Goal: Use online tool/utility: Use online tool/utility

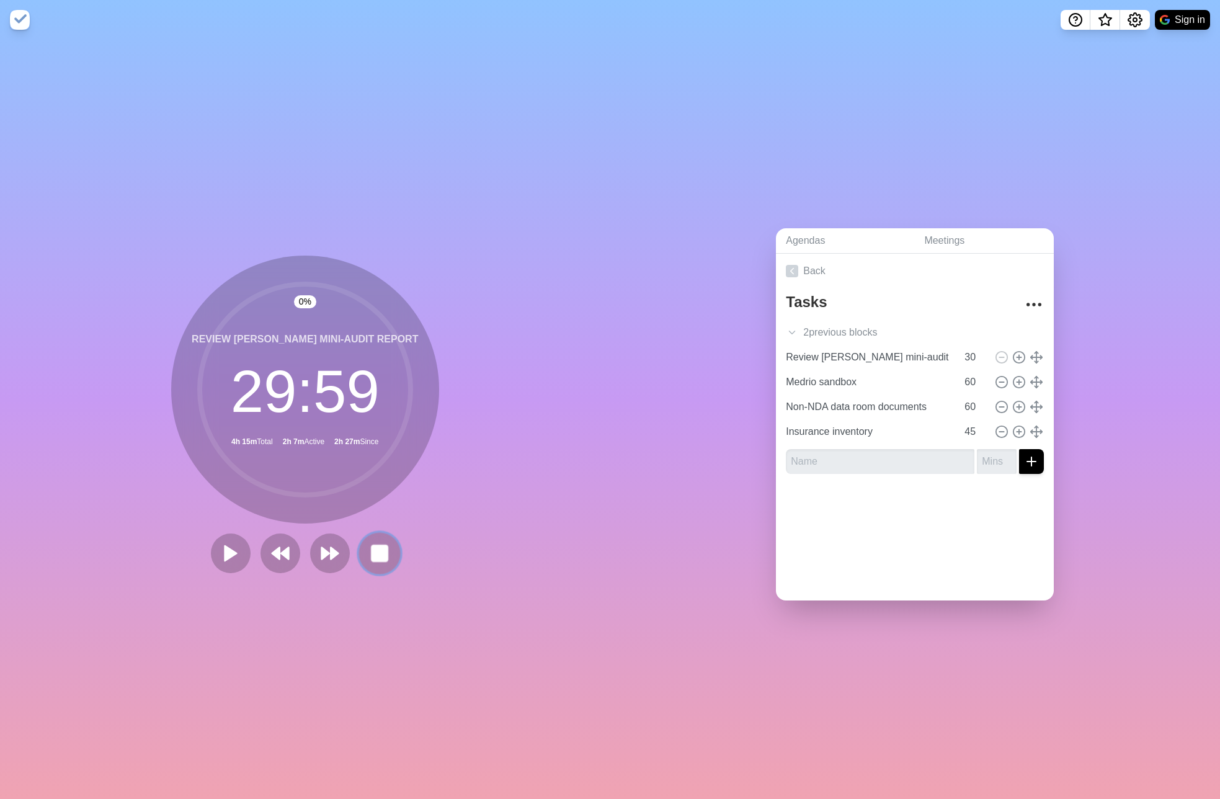
click at [373, 558] on rect at bounding box center [380, 553] width 16 height 16
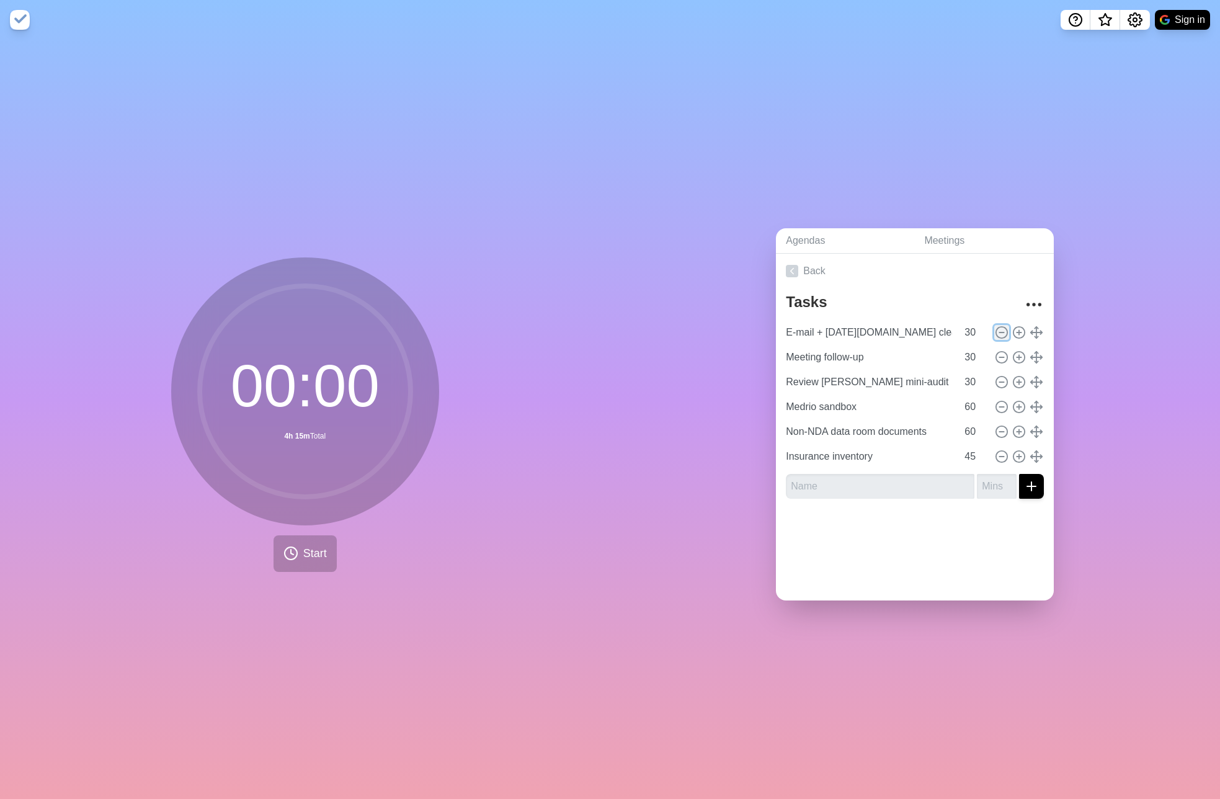
click at [1003, 329] on icon at bounding box center [1002, 333] width 14 height 14
type input "Meeting follow-up"
type input "Review [PERSON_NAME] mini-audit report"
type input "Medrio sandbox"
type input "60"
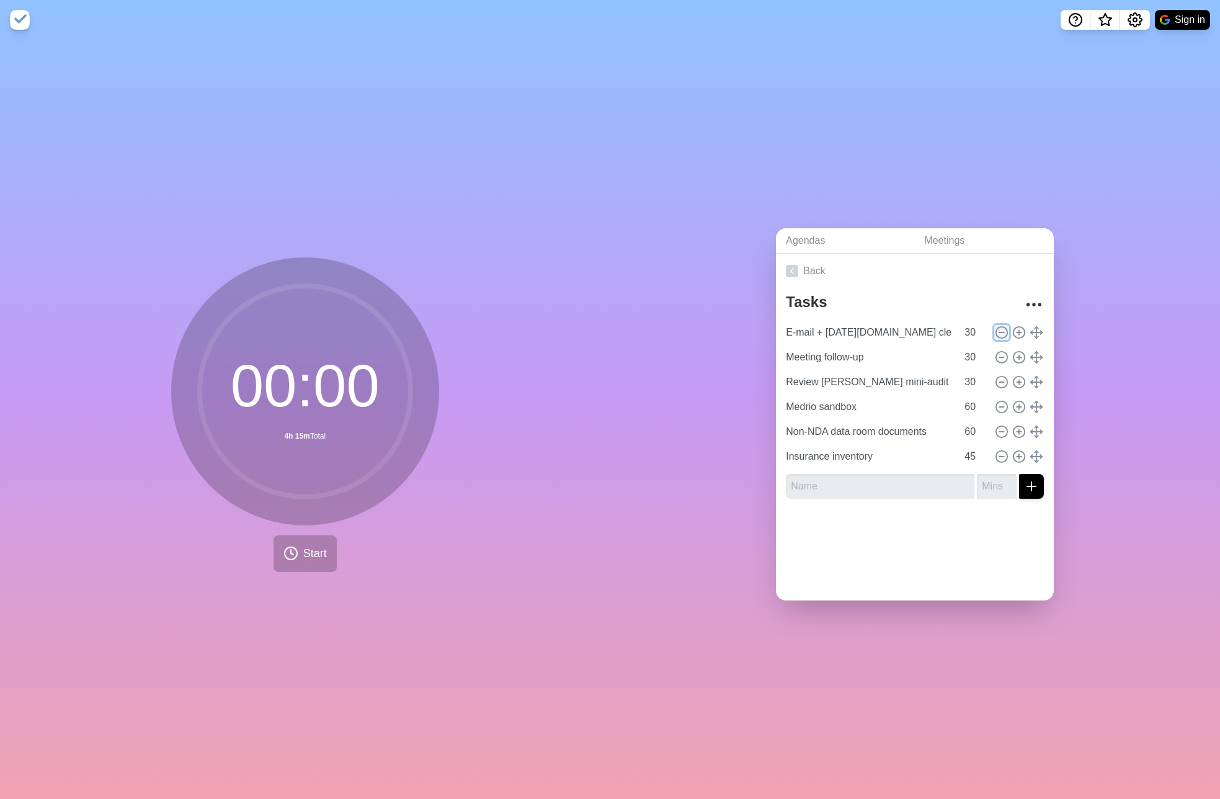
type input "Non-NDA data room documents"
type input "Insurance inventory"
type input "45"
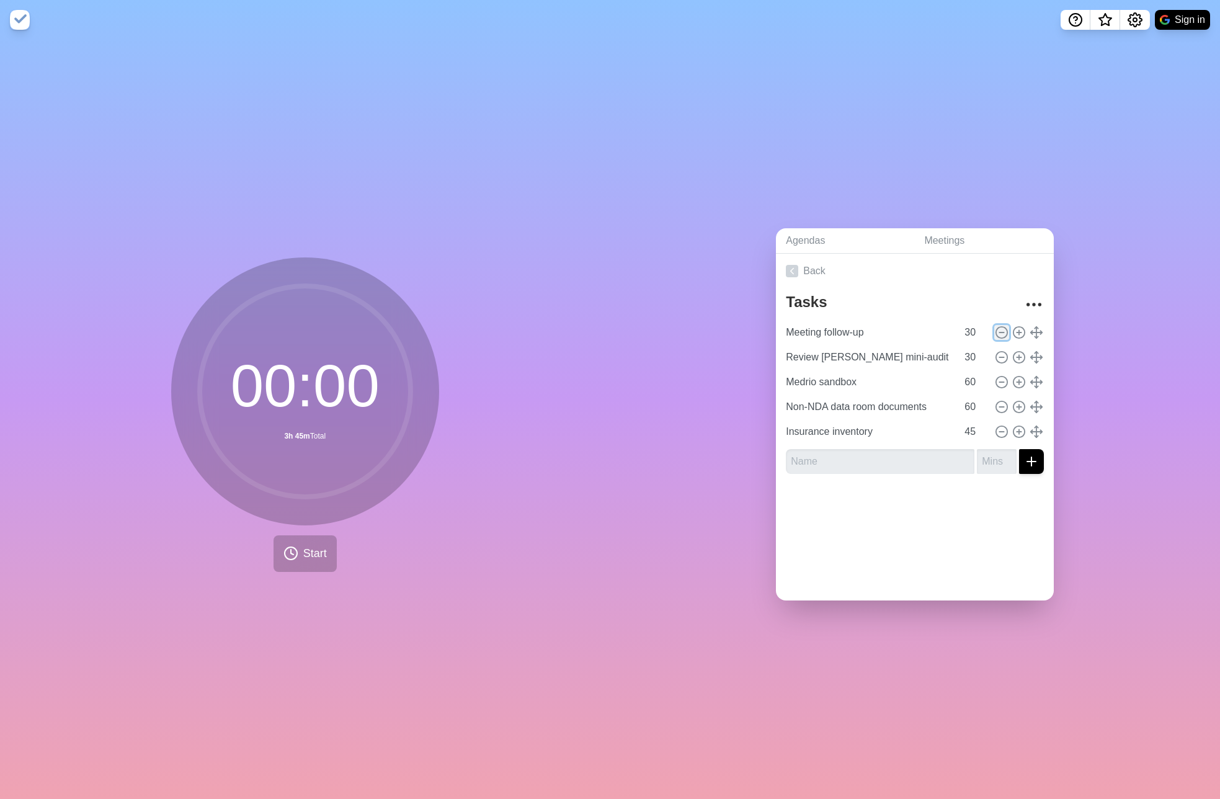
click at [1003, 333] on line at bounding box center [1002, 333] width 4 height 0
type input "Review [PERSON_NAME] mini-audit report"
type input "Medrio sandbox"
type input "60"
type input "Non-NDA data room documents"
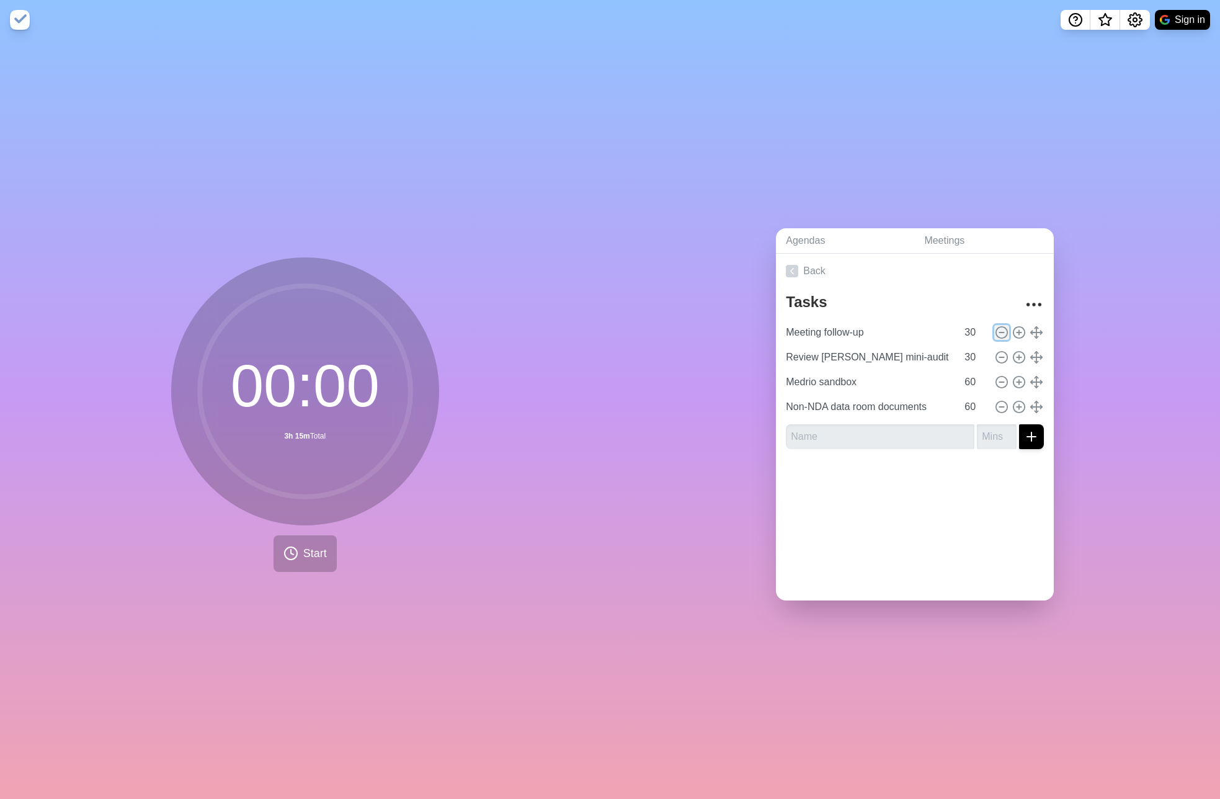
type input "Insurance inventory"
type input "45"
click at [1002, 335] on icon at bounding box center [1002, 333] width 14 height 14
type input "Medrio sandbox"
type input "60"
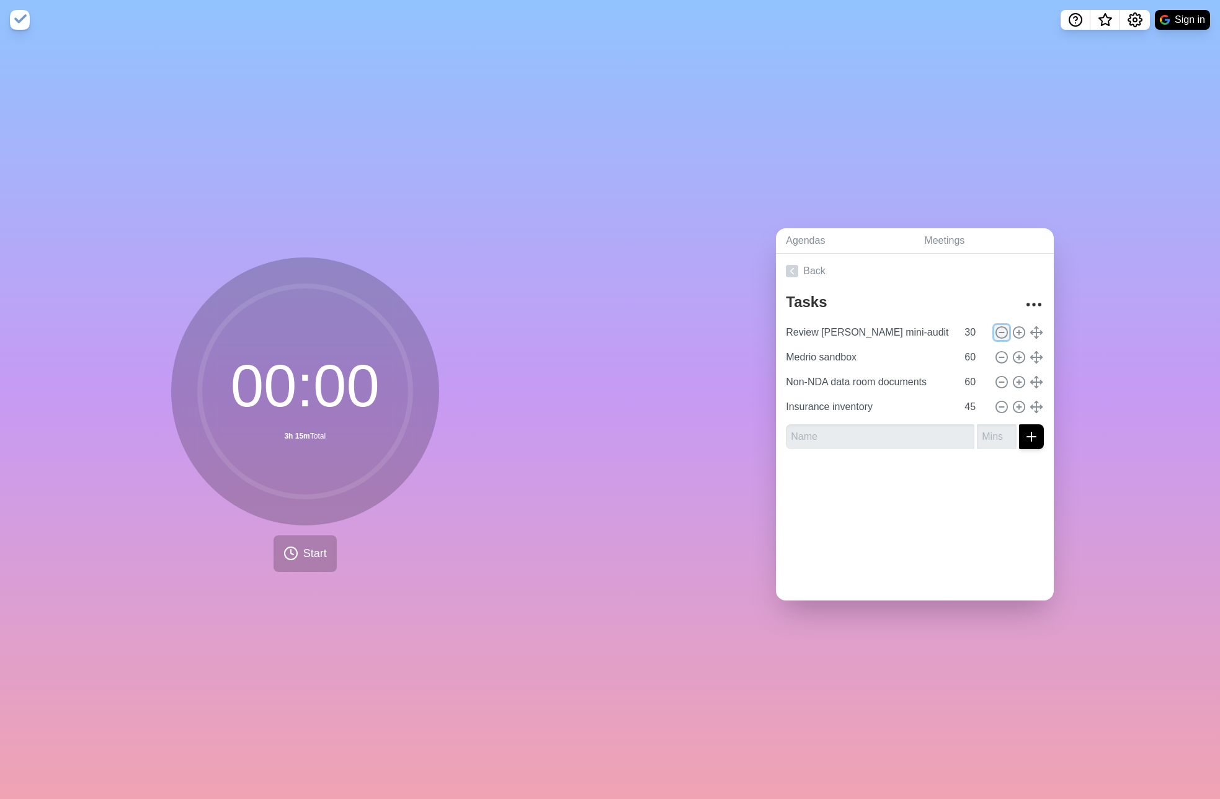
type input "Non-NDA data room documents"
type input "Insurance inventory"
type input "45"
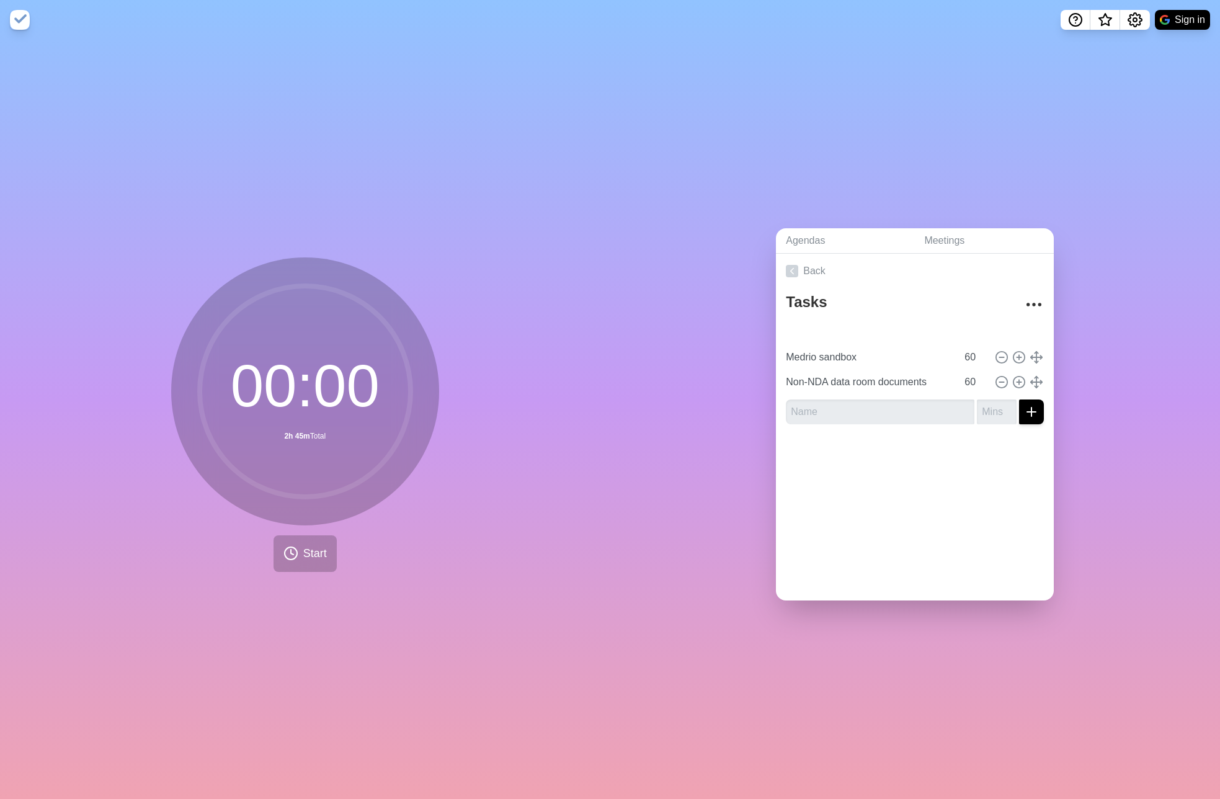
type input "Insurance inventory"
type input "45"
type input "Medrio sandbox"
type input "Non-NDA data room documents"
type input "60"
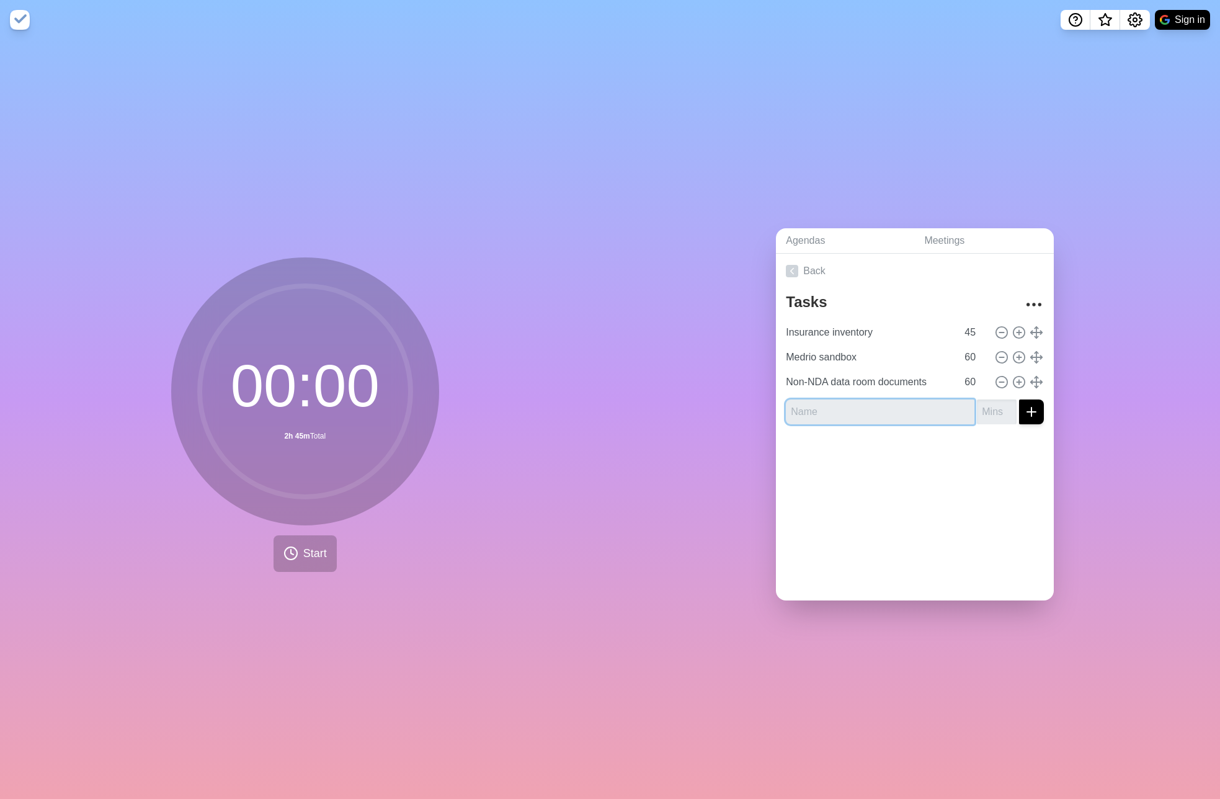
click at [913, 407] on input "text" at bounding box center [880, 412] width 189 height 25
